Goal: Task Accomplishment & Management: Complete application form

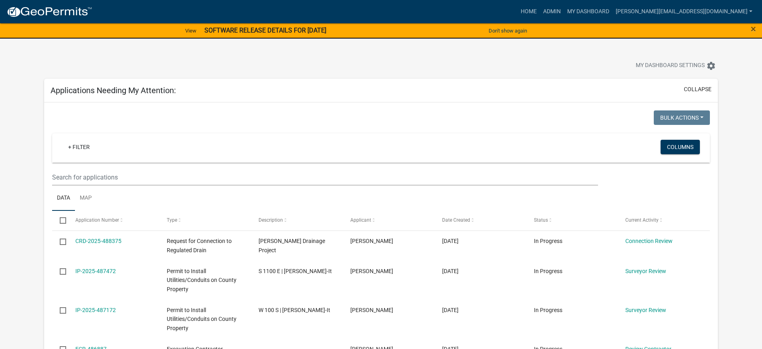
select select "2: 50"
click at [613, 7] on link "My Dashboard" at bounding box center [588, 11] width 49 height 15
click at [605, 12] on link "My Dashboard" at bounding box center [588, 11] width 49 height 15
click at [564, 14] on link "Admin" at bounding box center [552, 11] width 24 height 15
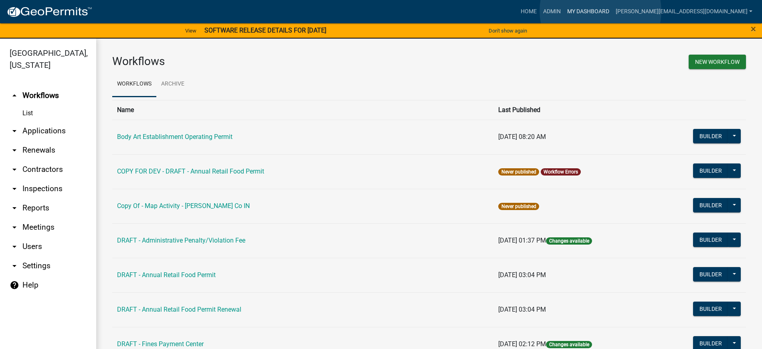
click at [601, 11] on link "My Dashboard" at bounding box center [588, 11] width 49 height 15
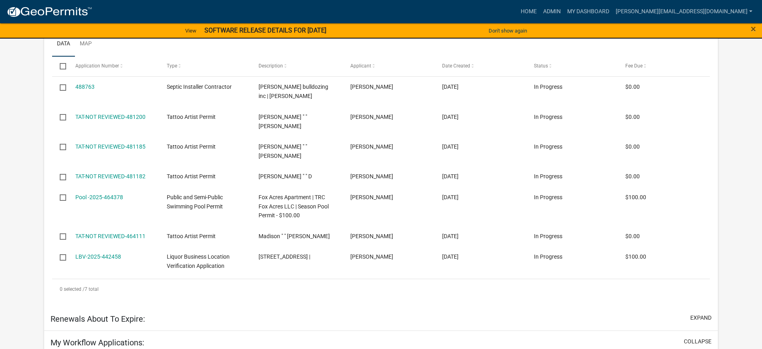
select select "2: 50"
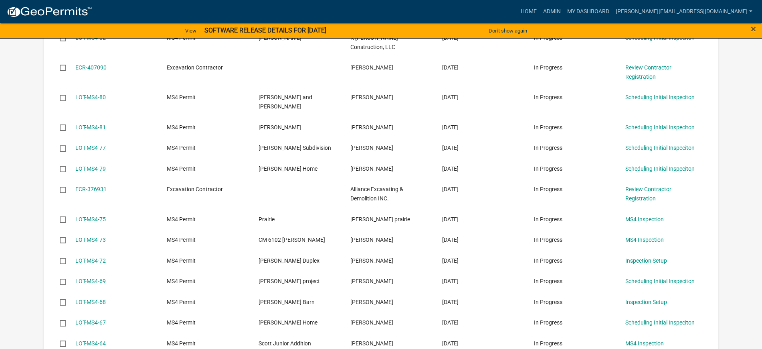
scroll to position [451, 0]
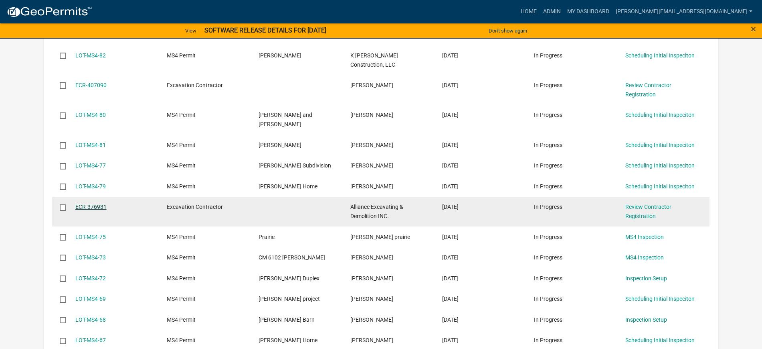
click at [96, 203] on link "ECR-376931" at bounding box center [90, 206] width 31 height 6
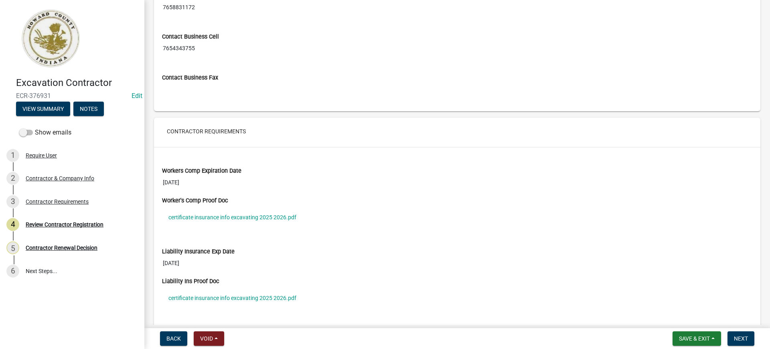
scroll to position [602, 0]
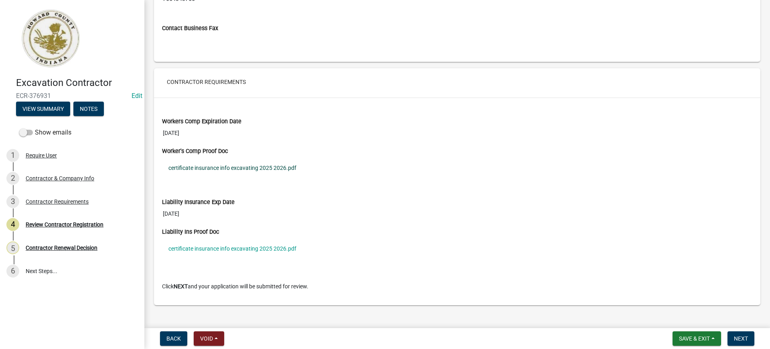
click at [221, 167] on link "certificate insurance info excavating 2025 2026.pdf" at bounding box center [457, 167] width 590 height 18
click at [744, 337] on span "Next" at bounding box center [741, 338] width 14 height 6
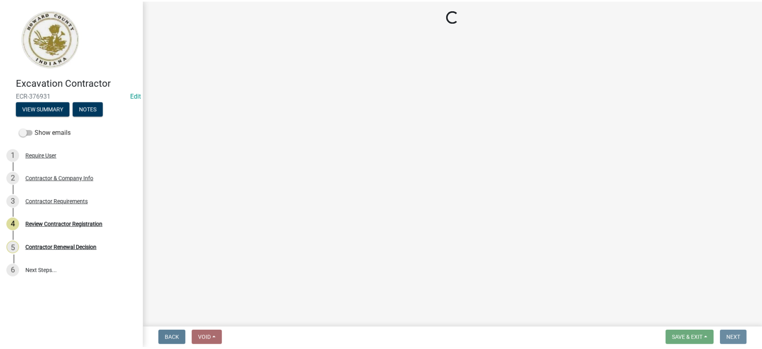
scroll to position [0, 0]
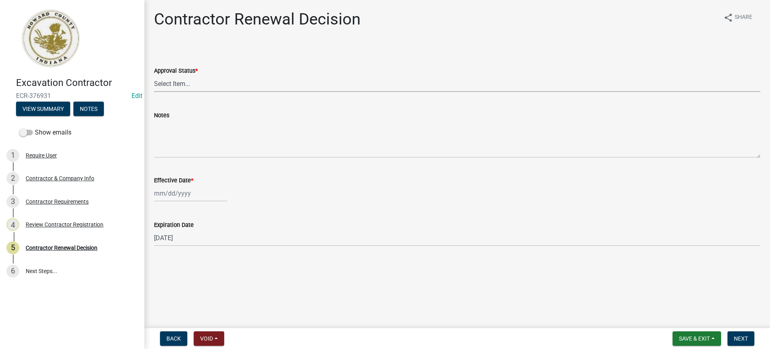
click at [170, 85] on select "Select Item... Approved Denied" at bounding box center [457, 83] width 606 height 16
click at [154, 75] on select "Select Item... Approved Denied" at bounding box center [457, 83] width 606 height 16
select select "30db8998-795d-4bbe-8e49-f1ade8865815"
select select "10"
select select "2025"
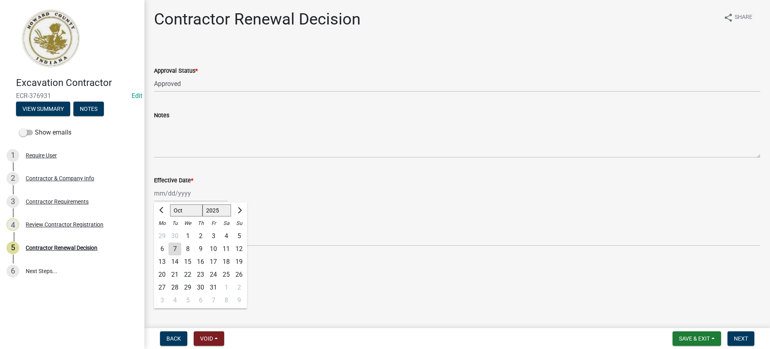
click at [177, 198] on div "[PERSON_NAME] Feb Mar Apr [PERSON_NAME][DATE] Oct Nov [DATE] 1526 1527 1528 152…" at bounding box center [190, 193] width 73 height 16
click at [174, 245] on div "7" at bounding box center [174, 248] width 13 height 13
type input "[DATE]"
click at [743, 341] on span "Next" at bounding box center [741, 338] width 14 height 6
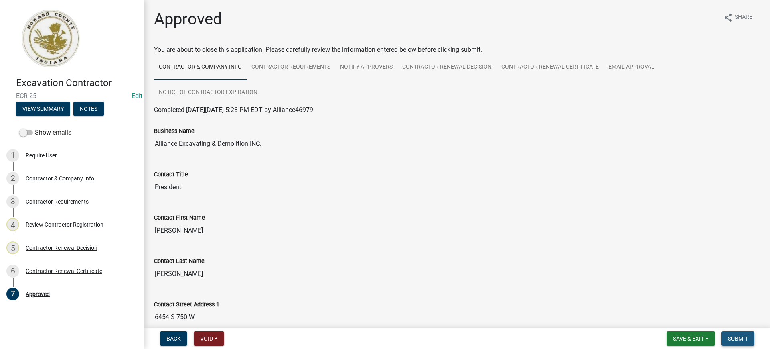
click at [745, 338] on span "Submit" at bounding box center [738, 338] width 20 height 6
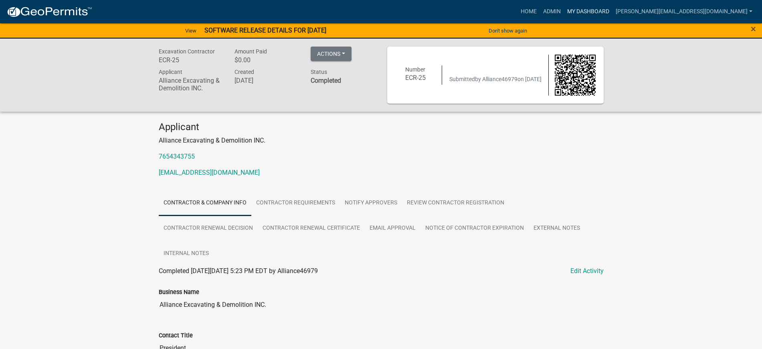
click at [604, 10] on link "My Dashboard" at bounding box center [588, 11] width 49 height 15
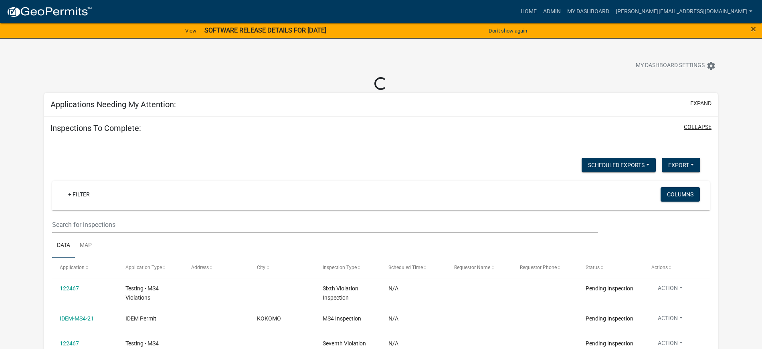
click at [688, 129] on button "collapse" at bounding box center [698, 127] width 28 height 8
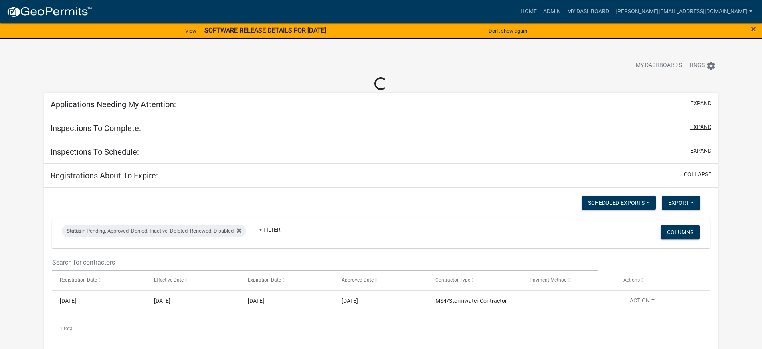
select select "2: 50"
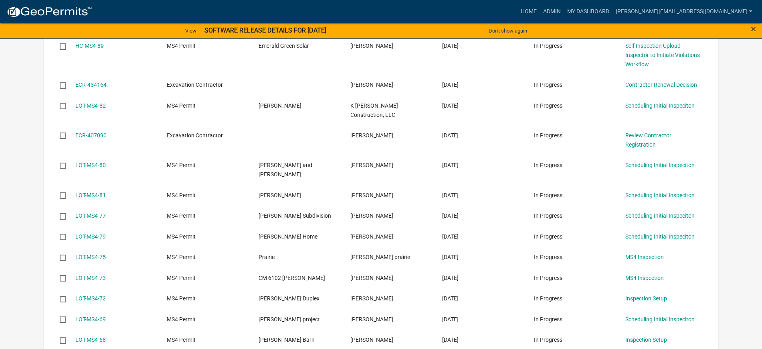
scroll to position [351, 0]
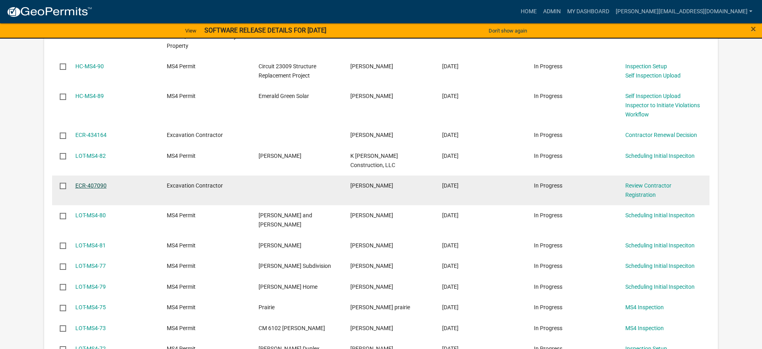
click at [90, 182] on link "ECR-407090" at bounding box center [90, 185] width 31 height 6
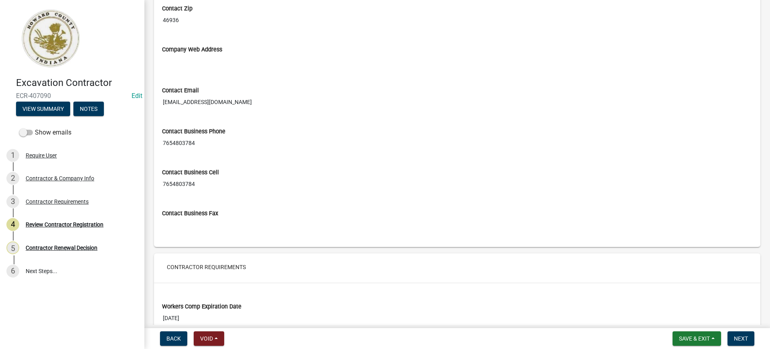
scroll to position [602, 0]
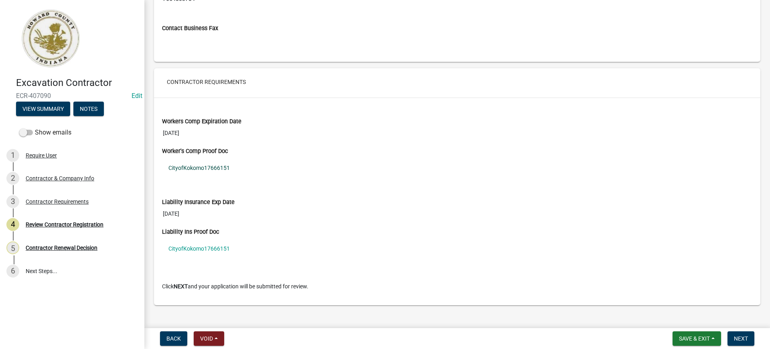
click at [190, 166] on link "CityofKokomo17666151" at bounding box center [457, 167] width 590 height 18
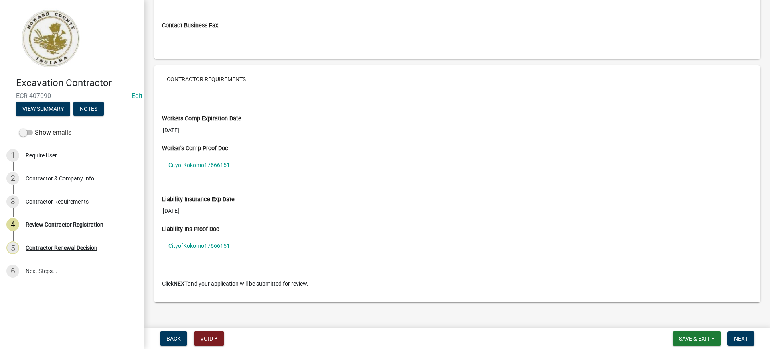
scroll to position [613, 0]
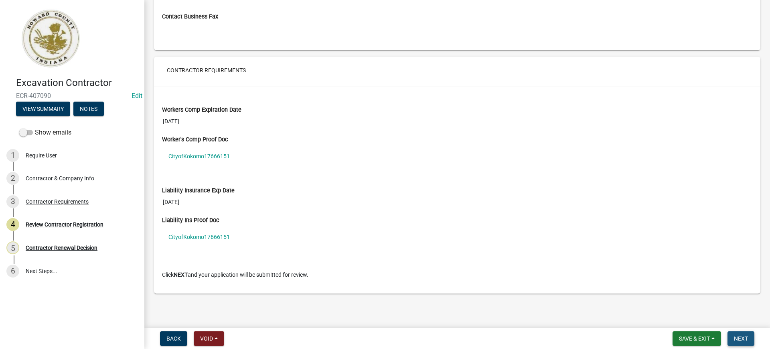
click at [744, 337] on span "Next" at bounding box center [741, 338] width 14 height 6
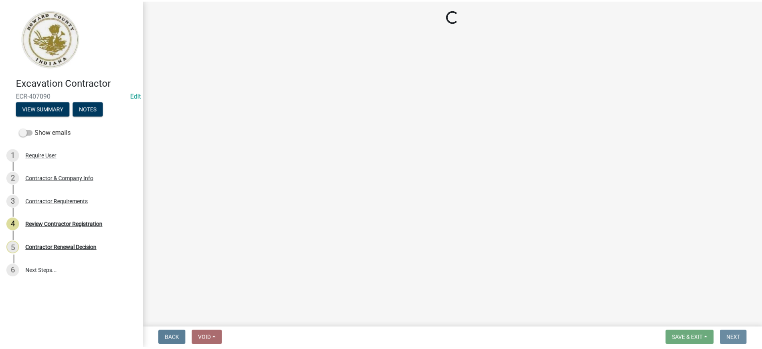
scroll to position [0, 0]
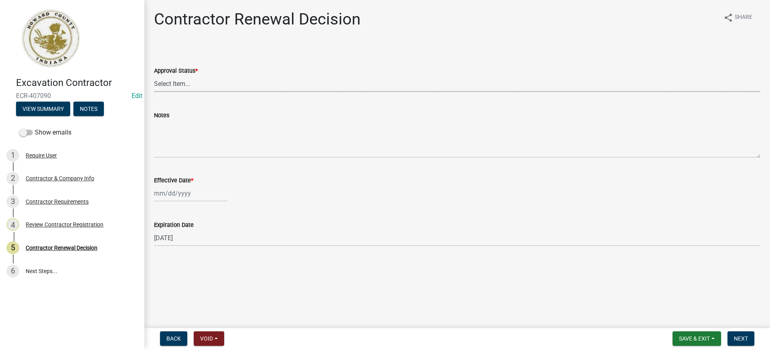
click at [180, 87] on select "Select Item... Approved Denied" at bounding box center [457, 83] width 606 height 16
click at [154, 75] on select "Select Item... Approved Denied" at bounding box center [457, 83] width 606 height 16
select select "30db8998-795d-4bbe-8e49-f1ade8865815"
select select "10"
select select "2025"
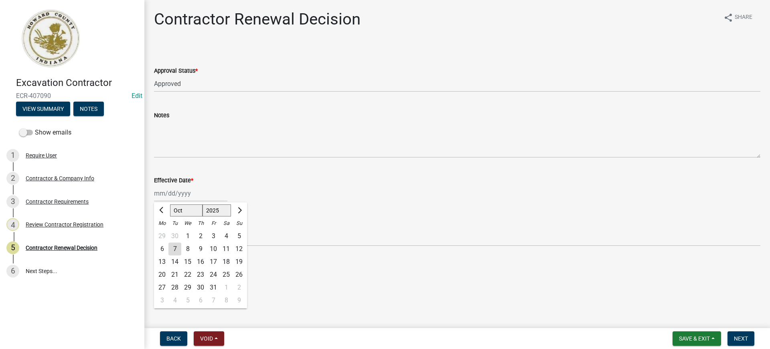
click at [179, 192] on div "[PERSON_NAME] Feb Mar Apr [PERSON_NAME][DATE] Oct Nov [DATE] 1526 1527 1528 152…" at bounding box center [190, 193] width 73 height 16
click at [174, 249] on div "7" at bounding box center [174, 248] width 13 height 13
type input "[DATE]"
click at [740, 339] on span "Next" at bounding box center [741, 338] width 14 height 6
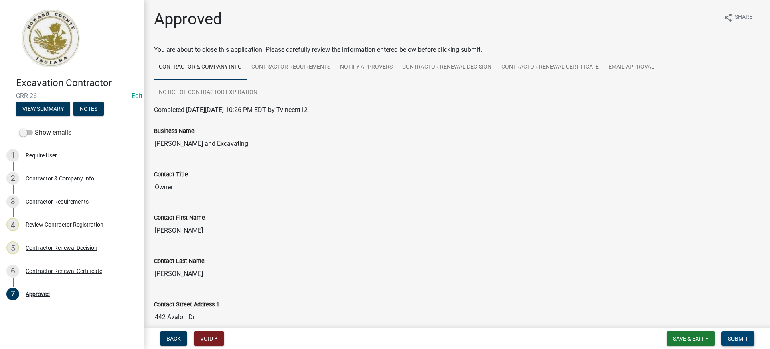
click at [735, 336] on span "Submit" at bounding box center [738, 338] width 20 height 6
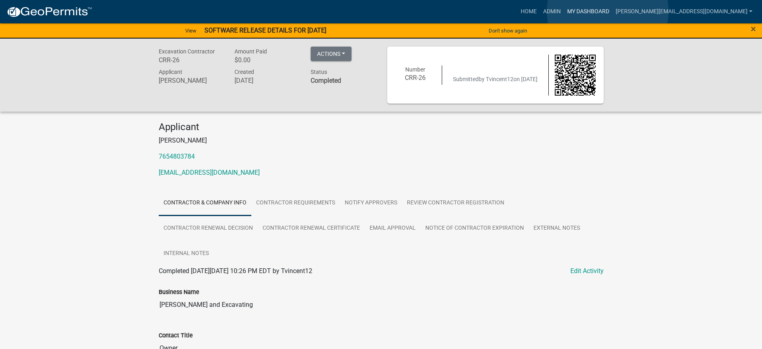
click at [608, 11] on link "My Dashboard" at bounding box center [588, 11] width 49 height 15
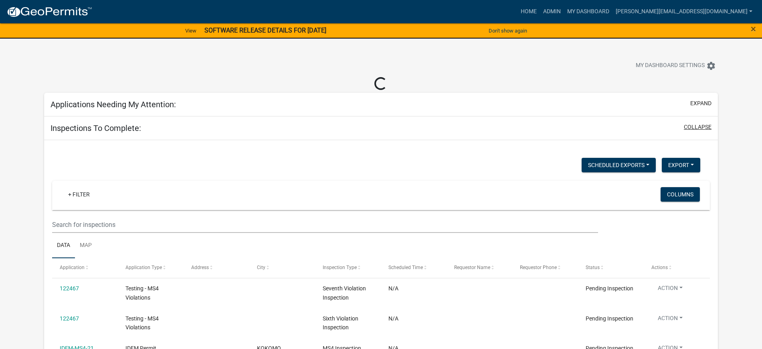
click at [700, 127] on button "collapse" at bounding box center [698, 127] width 28 height 8
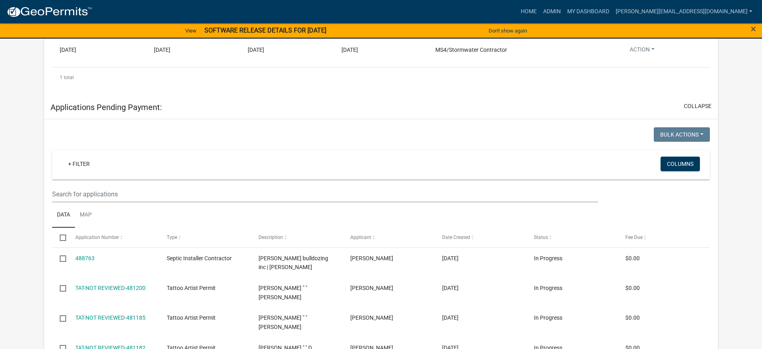
select select "2: 50"
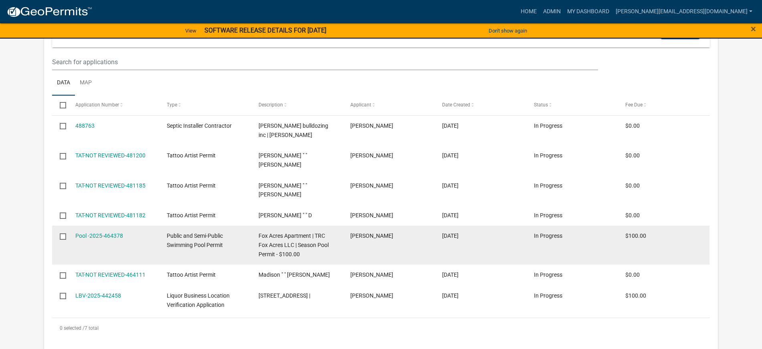
scroll to position [1529, 0]
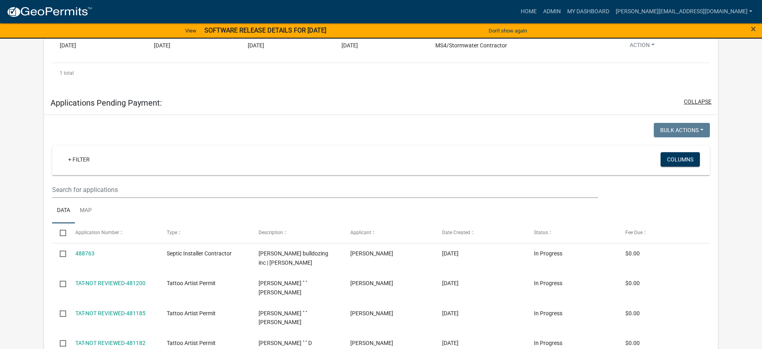
click at [701, 97] on button "collapse" at bounding box center [698, 101] width 28 height 8
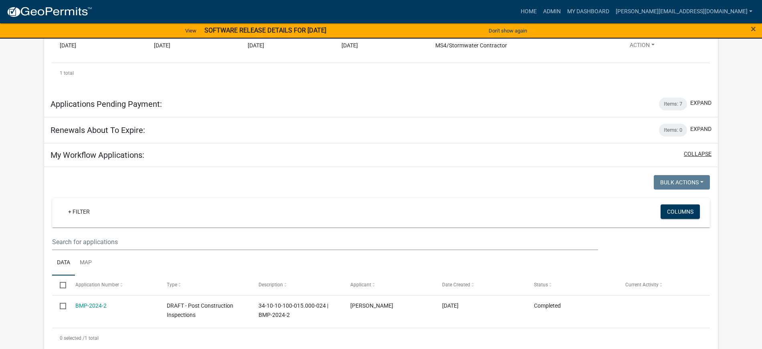
click at [687, 150] on button "collapse" at bounding box center [698, 154] width 28 height 8
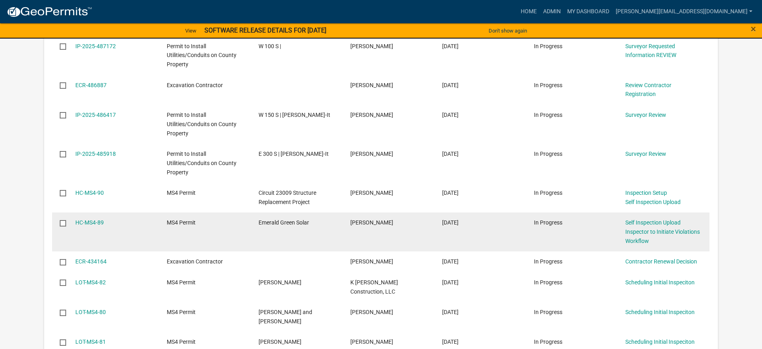
scroll to position [301, 0]
